Goal: Task Accomplishment & Management: Use online tool/utility

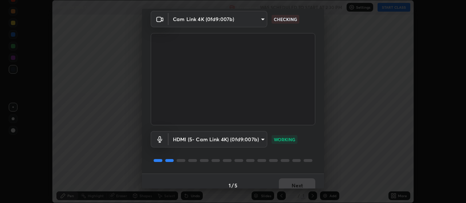
scroll to position [35, 0]
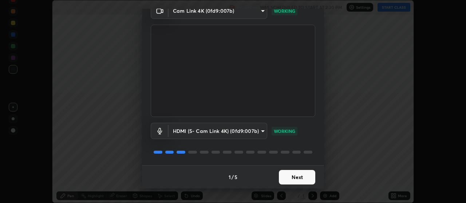
click at [294, 178] on button "Next" at bounding box center [297, 177] width 36 height 15
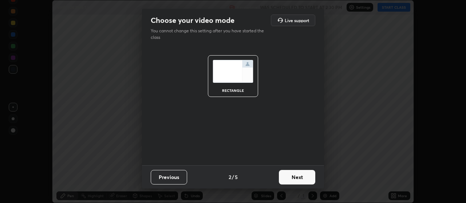
scroll to position [0, 0]
click at [298, 178] on button "Next" at bounding box center [297, 177] width 36 height 15
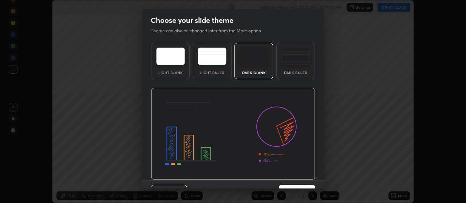
scroll to position [15, 0]
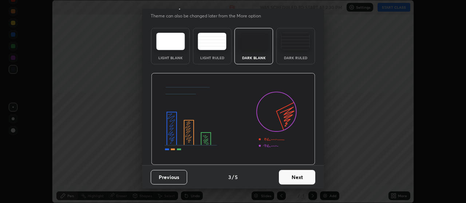
click at [297, 178] on button "Next" at bounding box center [297, 177] width 36 height 15
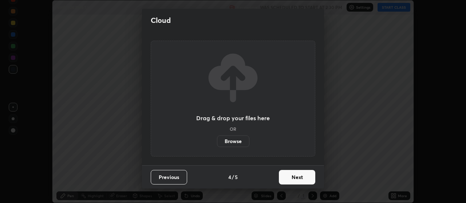
scroll to position [0, 0]
click at [310, 178] on button "Next" at bounding box center [297, 177] width 36 height 15
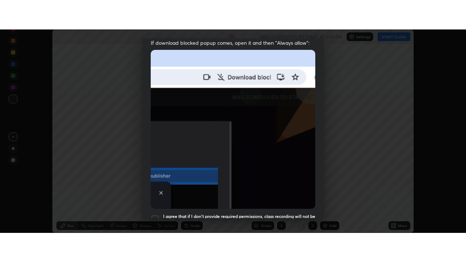
scroll to position [184, 0]
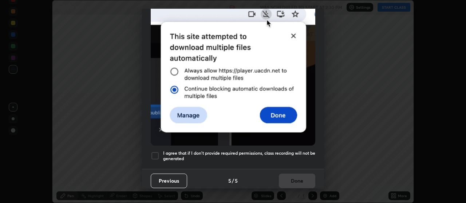
click at [156, 155] on div at bounding box center [155, 156] width 9 height 9
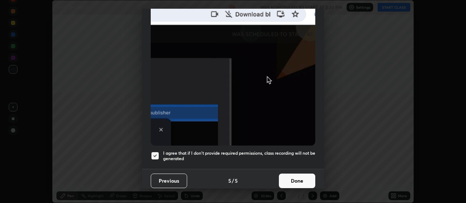
click at [294, 179] on button "Done" at bounding box center [297, 181] width 36 height 15
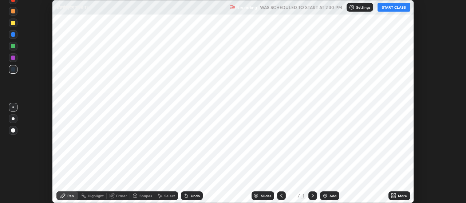
click at [333, 197] on div "Add" at bounding box center [332, 196] width 7 height 4
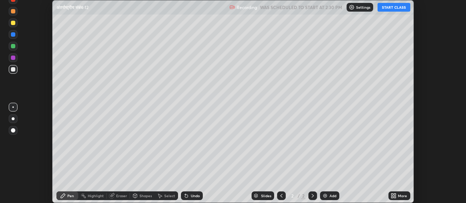
click at [393, 197] on icon at bounding box center [392, 198] width 2 height 2
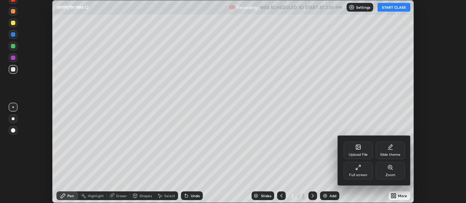
click at [356, 149] on icon at bounding box center [358, 147] width 4 height 4
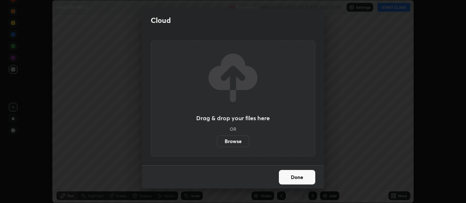
click at [240, 141] on label "Browse" at bounding box center [233, 142] width 32 height 12
click at [217, 141] on input "Browse" at bounding box center [217, 142] width 0 height 12
click at [300, 178] on button "Done" at bounding box center [297, 177] width 36 height 15
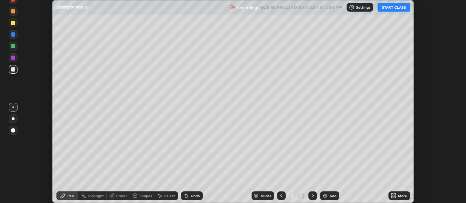
click at [399, 200] on div "More" at bounding box center [399, 196] width 22 height 9
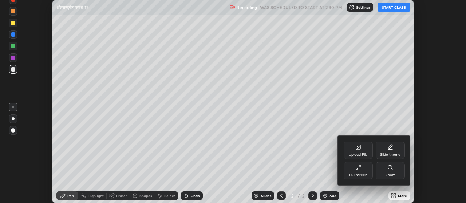
click at [358, 174] on div "Full screen" at bounding box center [358, 176] width 18 height 4
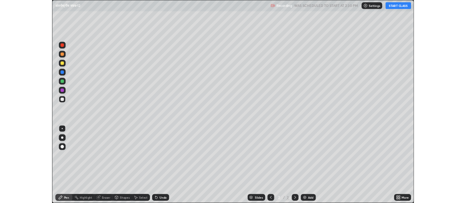
scroll to position [262, 466]
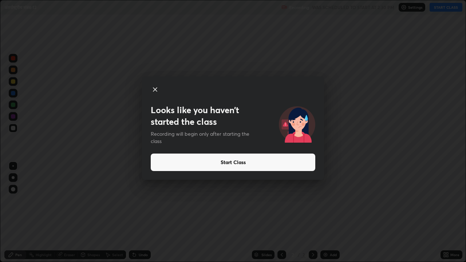
click at [155, 89] on icon at bounding box center [155, 90] width 4 height 4
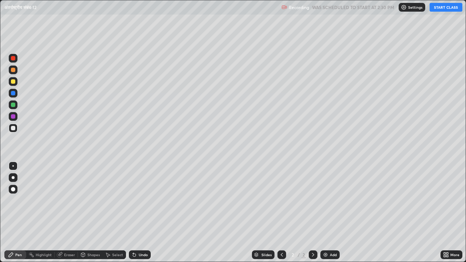
click at [448, 203] on icon at bounding box center [447, 256] width 2 height 2
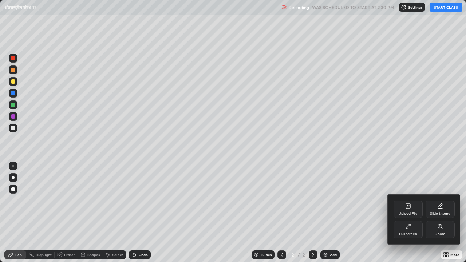
click at [408, 203] on div "Full screen" at bounding box center [408, 234] width 18 height 4
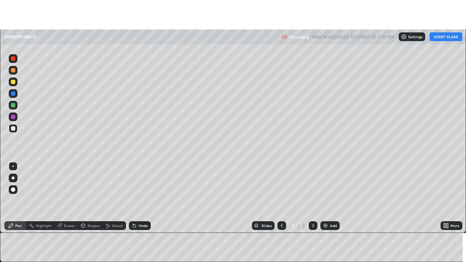
scroll to position [36189, 35926]
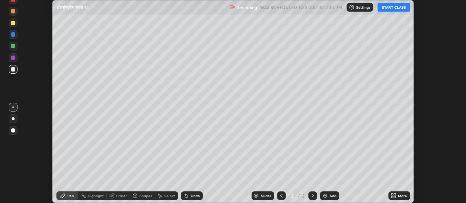
click at [402, 199] on div "More" at bounding box center [399, 196] width 22 height 9
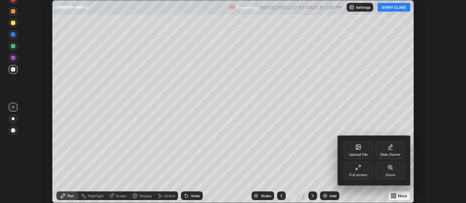
click at [360, 174] on div "Full screen" at bounding box center [358, 176] width 18 height 4
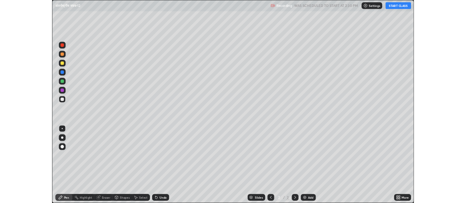
scroll to position [262, 466]
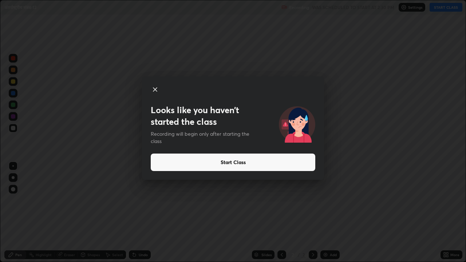
click at [230, 163] on button "Start Class" at bounding box center [233, 162] width 164 height 17
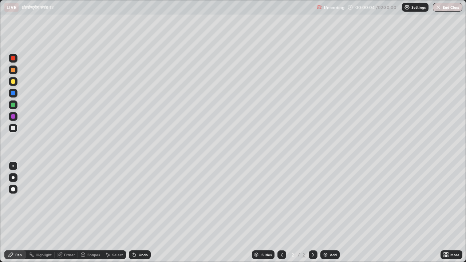
click at [445, 203] on icon at bounding box center [445, 254] width 2 height 2
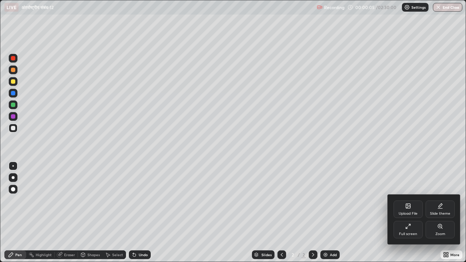
click at [406, 203] on div "Upload File" at bounding box center [407, 209] width 29 height 17
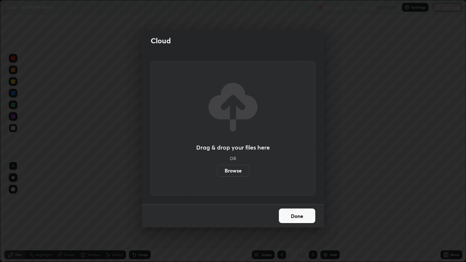
click at [237, 170] on label "Browse" at bounding box center [233, 171] width 32 height 12
click at [217, 170] on input "Browse" at bounding box center [217, 171] width 0 height 12
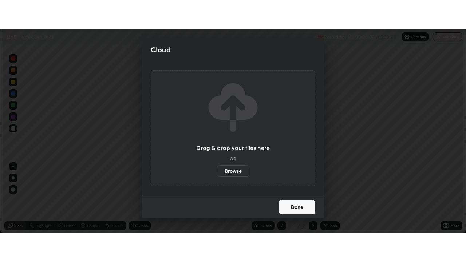
scroll to position [36189, 35926]
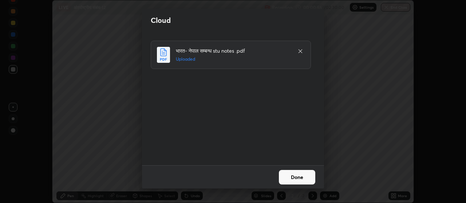
click at [293, 178] on button "Done" at bounding box center [297, 177] width 36 height 15
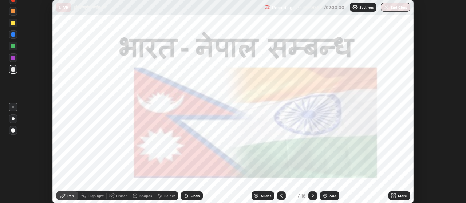
click at [393, 195] on icon at bounding box center [392, 195] width 2 height 2
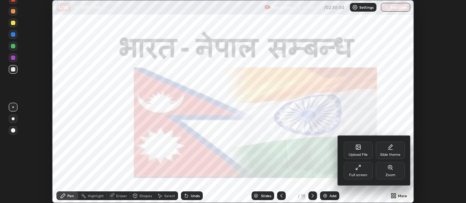
click at [357, 168] on icon at bounding box center [358, 168] width 6 height 6
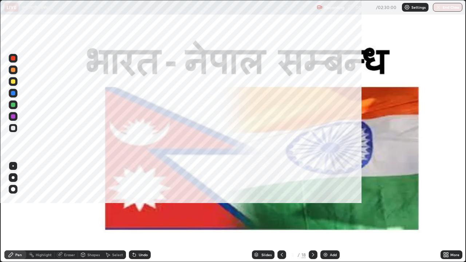
scroll to position [262, 466]
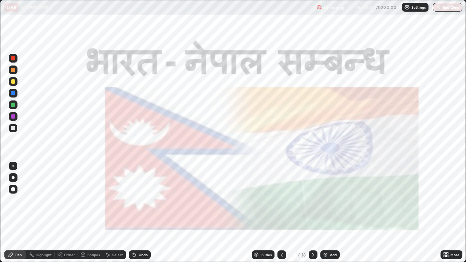
click at [13, 57] on div at bounding box center [13, 58] width 4 height 4
click at [254, 203] on icon at bounding box center [256, 255] width 4 height 4
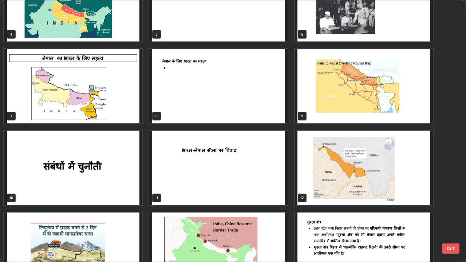
scroll to position [147, 0]
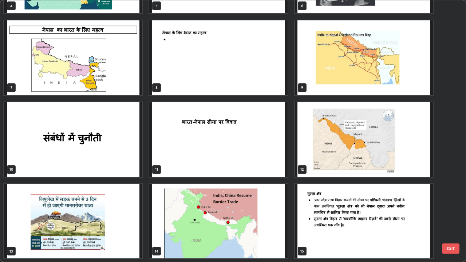
click at [118, 146] on img "grid" at bounding box center [73, 139] width 138 height 75
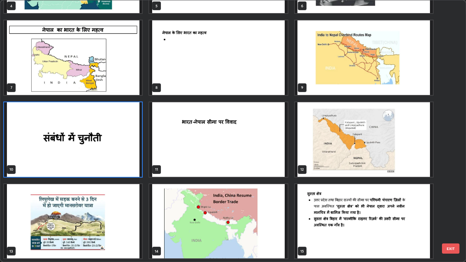
click at [78, 149] on img "grid" at bounding box center [73, 139] width 138 height 75
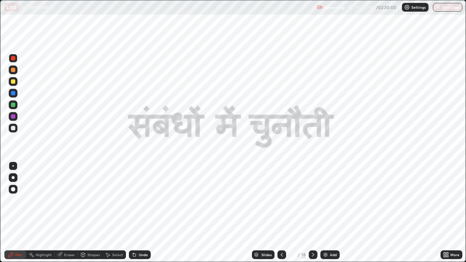
click at [79, 148] on img "grid" at bounding box center [73, 139] width 138 height 75
click at [312, 203] on icon at bounding box center [313, 255] width 6 height 6
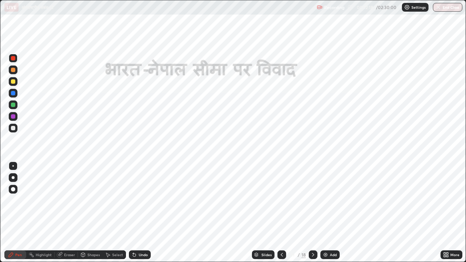
click at [311, 203] on icon at bounding box center [313, 255] width 6 height 6
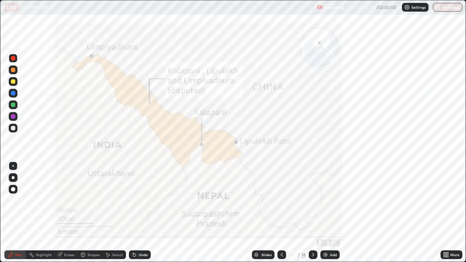
click at [312, 203] on icon at bounding box center [313, 255] width 2 height 4
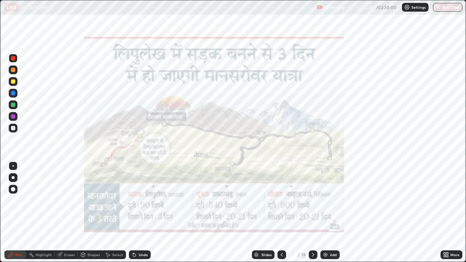
click at [313, 203] on icon at bounding box center [313, 255] width 2 height 4
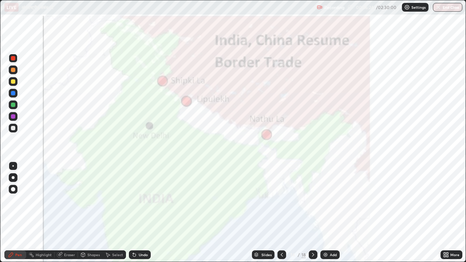
click at [279, 203] on icon at bounding box center [282, 255] width 6 height 6
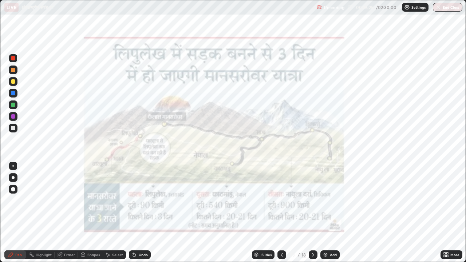
click at [281, 203] on icon at bounding box center [282, 255] width 2 height 4
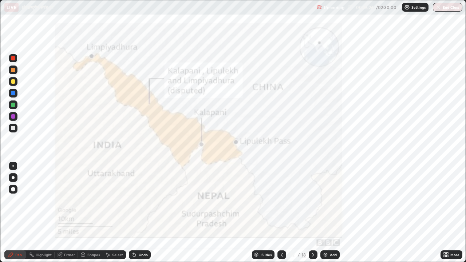
click at [325, 203] on img at bounding box center [325, 255] width 6 height 6
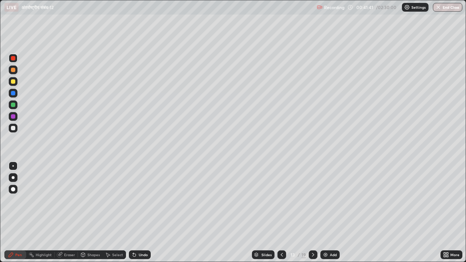
click at [324, 203] on img at bounding box center [325, 255] width 6 height 6
click at [280, 203] on icon at bounding box center [281, 255] width 2 height 4
click at [281, 203] on icon at bounding box center [281, 255] width 2 height 4
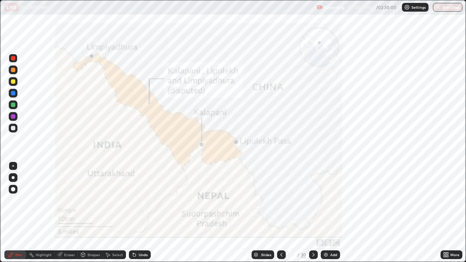
click at [275, 203] on div "Slides 12 / 20 Add" at bounding box center [296, 254] width 290 height 15
click at [278, 203] on icon at bounding box center [281, 255] width 6 height 6
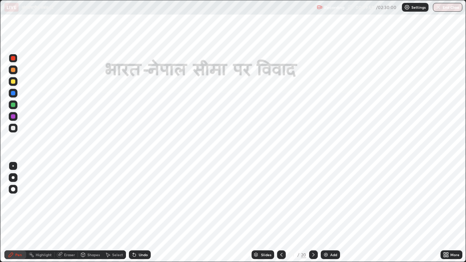
click at [313, 203] on icon at bounding box center [313, 255] width 2 height 4
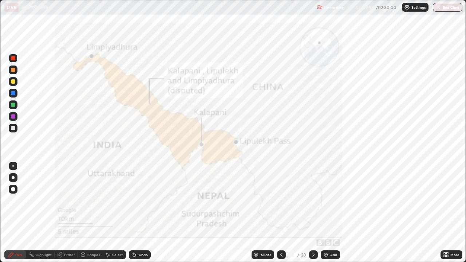
click at [312, 203] on icon at bounding box center [313, 255] width 6 height 6
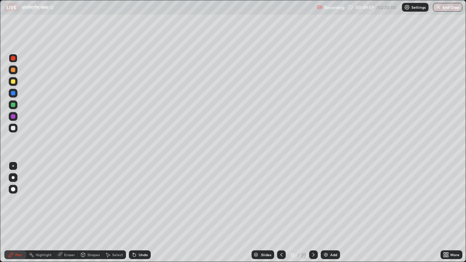
click at [313, 203] on icon at bounding box center [313, 255] width 6 height 6
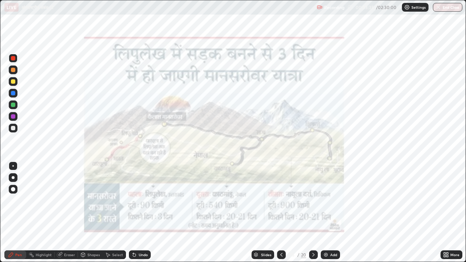
click at [279, 203] on icon at bounding box center [281, 255] width 6 height 6
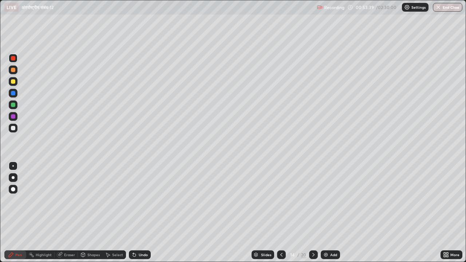
click at [281, 203] on icon at bounding box center [281, 255] width 6 height 6
click at [282, 203] on icon at bounding box center [281, 255] width 6 height 6
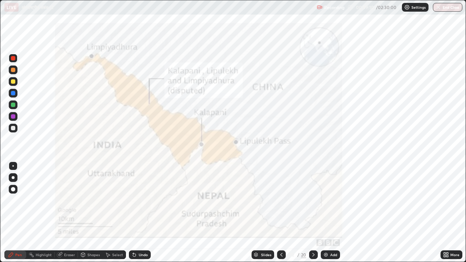
click at [313, 203] on icon at bounding box center [313, 255] width 2 height 4
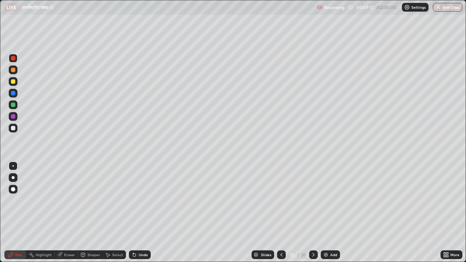
click at [313, 203] on icon at bounding box center [313, 255] width 6 height 6
click at [315, 203] on icon at bounding box center [313, 255] width 6 height 6
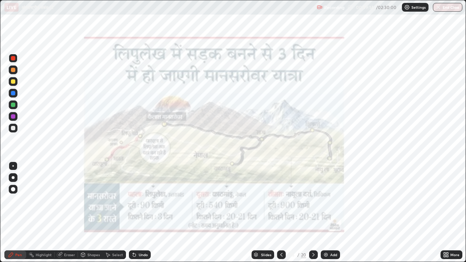
click at [314, 203] on icon at bounding box center [313, 255] width 6 height 6
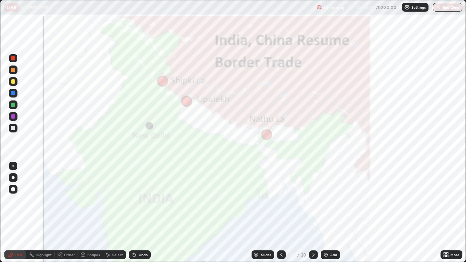
click at [313, 203] on icon at bounding box center [313, 255] width 6 height 6
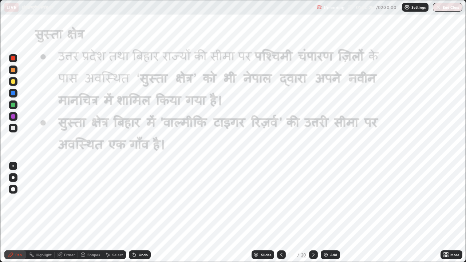
click at [312, 203] on icon at bounding box center [313, 255] width 6 height 6
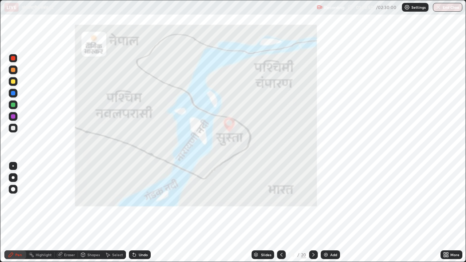
click at [312, 203] on icon at bounding box center [313, 255] width 6 height 6
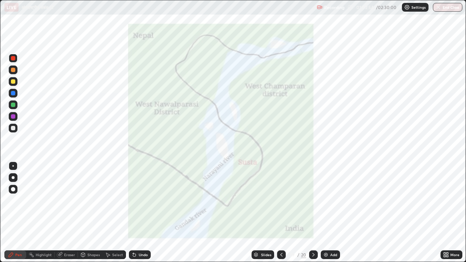
click at [279, 203] on icon at bounding box center [281, 255] width 6 height 6
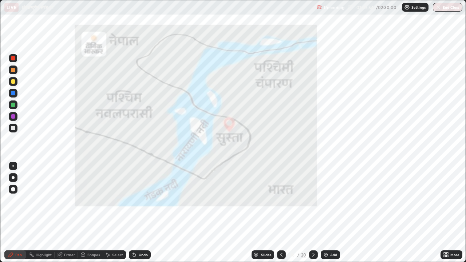
click at [279, 203] on icon at bounding box center [281, 255] width 6 height 6
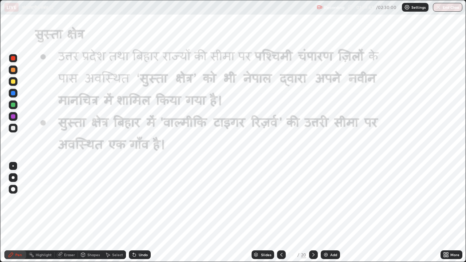
click at [314, 203] on icon at bounding box center [313, 255] width 6 height 6
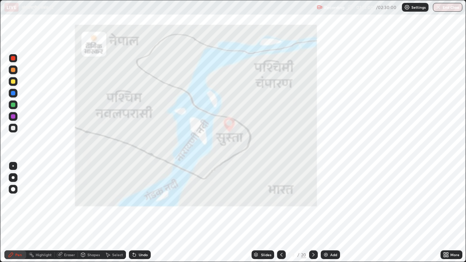
click at [313, 203] on icon at bounding box center [313, 255] width 6 height 6
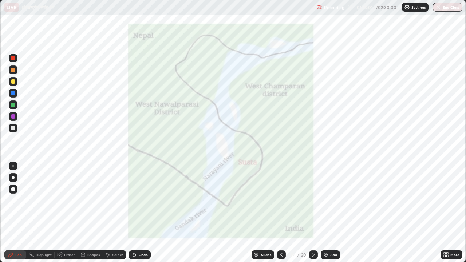
click at [313, 203] on icon at bounding box center [313, 255] width 6 height 6
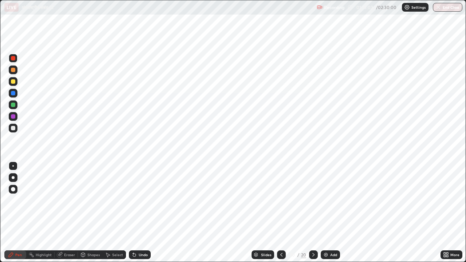
click at [313, 203] on icon at bounding box center [313, 255] width 6 height 6
click at [277, 203] on div at bounding box center [281, 254] width 9 height 9
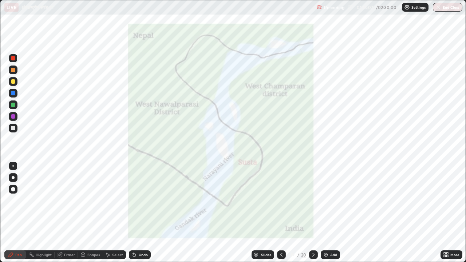
click at [281, 203] on icon at bounding box center [281, 255] width 6 height 6
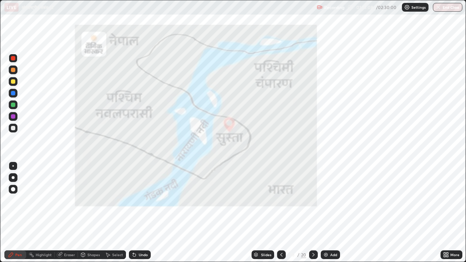
click at [281, 203] on icon at bounding box center [281, 255] width 6 height 6
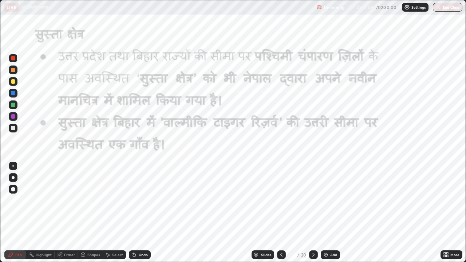
click at [313, 203] on icon at bounding box center [313, 255] width 6 height 6
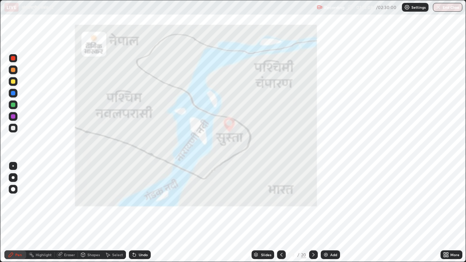
click at [255, 203] on icon at bounding box center [256, 254] width 4 height 2
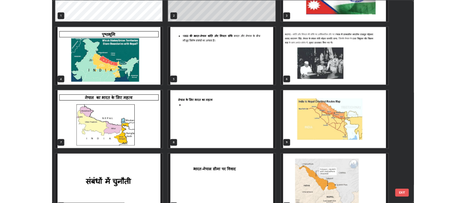
scroll to position [44, 0]
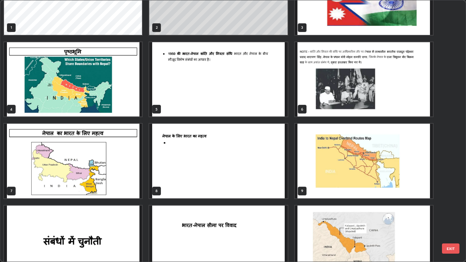
click at [342, 95] on img "grid" at bounding box center [364, 79] width 138 height 75
click at [341, 93] on img "grid" at bounding box center [364, 79] width 138 height 75
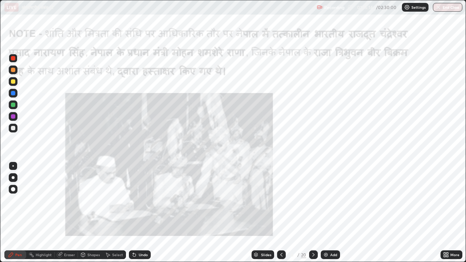
click at [341, 93] on img "grid" at bounding box center [364, 79] width 138 height 75
click at [323, 203] on img at bounding box center [326, 255] width 6 height 6
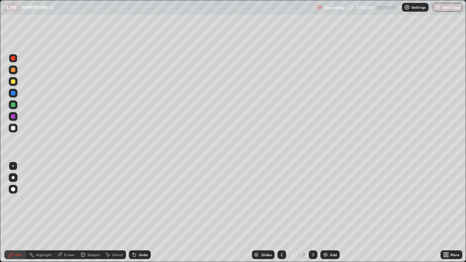
click at [314, 203] on icon at bounding box center [313, 255] width 6 height 6
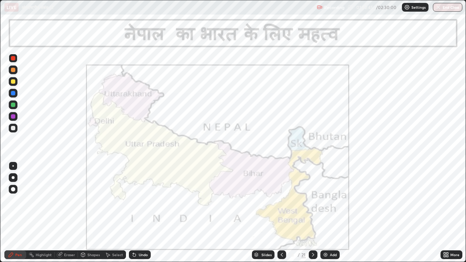
click at [312, 203] on icon at bounding box center [313, 255] width 6 height 6
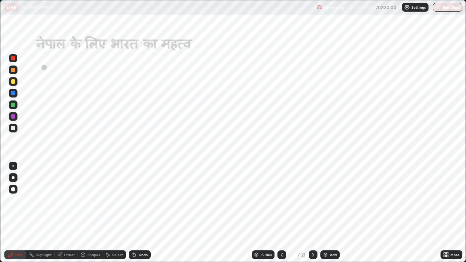
click at [313, 203] on icon at bounding box center [313, 255] width 6 height 6
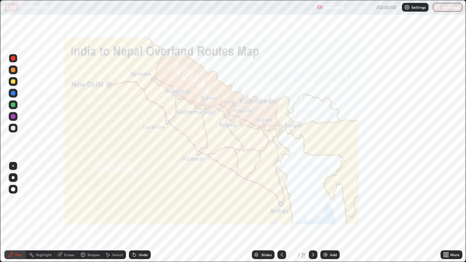
click at [446, 203] on icon at bounding box center [446, 255] width 6 height 6
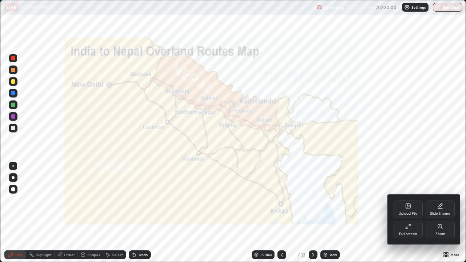
click at [406, 203] on icon at bounding box center [408, 206] width 4 height 4
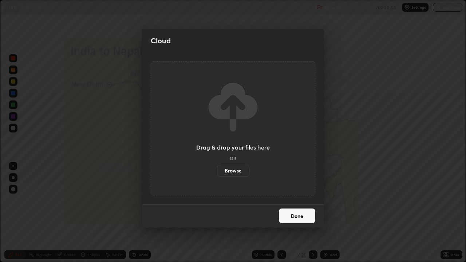
click at [231, 170] on label "Browse" at bounding box center [233, 171] width 32 height 12
click at [217, 170] on input "Browse" at bounding box center [217, 171] width 0 height 12
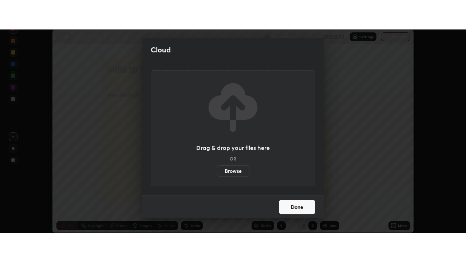
scroll to position [36189, 35926]
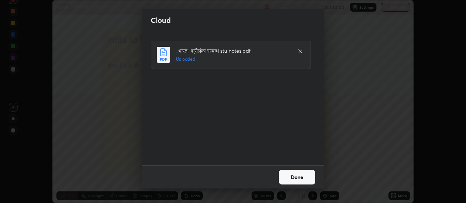
click at [299, 175] on button "Done" at bounding box center [297, 177] width 36 height 15
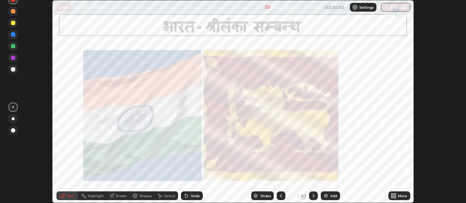
click at [394, 197] on icon at bounding box center [395, 198] width 2 height 2
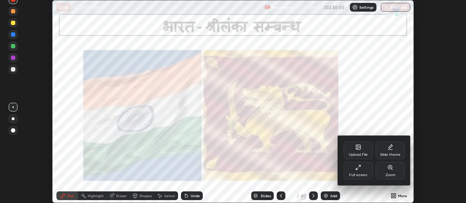
click at [358, 170] on icon at bounding box center [358, 168] width 6 height 6
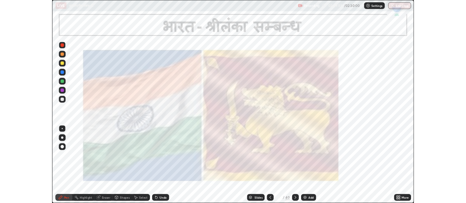
scroll to position [262, 466]
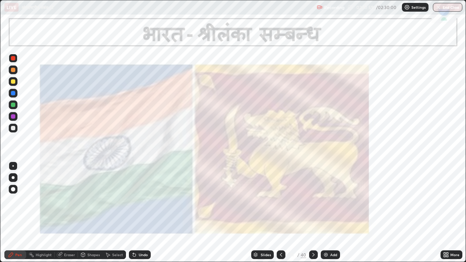
click at [313, 203] on icon at bounding box center [313, 255] width 6 height 6
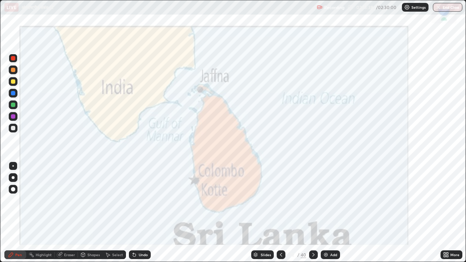
click at [313, 203] on icon at bounding box center [313, 255] width 2 height 4
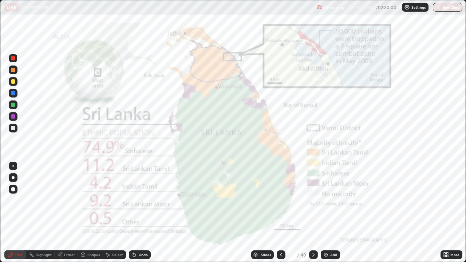
click at [313, 203] on icon at bounding box center [313, 255] width 6 height 6
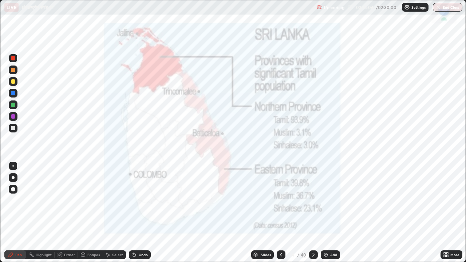
click at [313, 203] on icon at bounding box center [313, 255] width 6 height 6
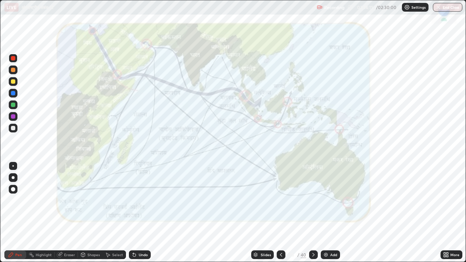
click at [281, 203] on icon at bounding box center [281, 255] width 2 height 4
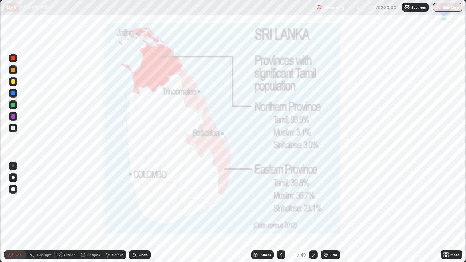
click at [313, 203] on icon at bounding box center [313, 255] width 6 height 6
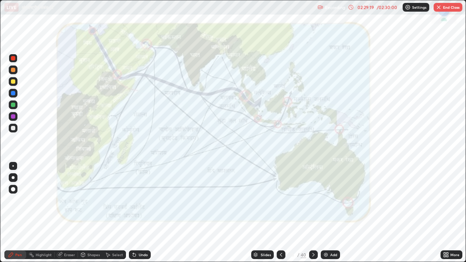
click at [452, 6] on button "End Class" at bounding box center [447, 7] width 29 height 9
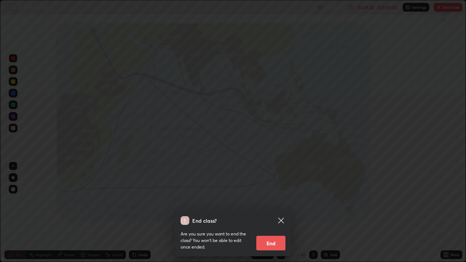
click at [269, 203] on button "End" at bounding box center [270, 243] width 29 height 15
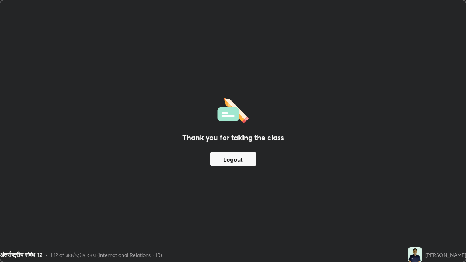
click at [244, 158] on button "Logout" at bounding box center [233, 159] width 46 height 15
click at [234, 156] on button "Logout" at bounding box center [233, 159] width 46 height 15
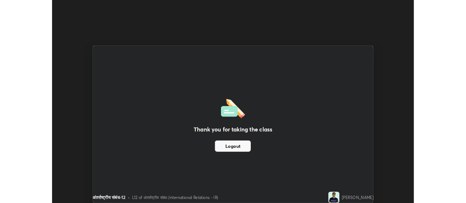
scroll to position [36189, 35926]
